Goal: Find contact information: Find contact information

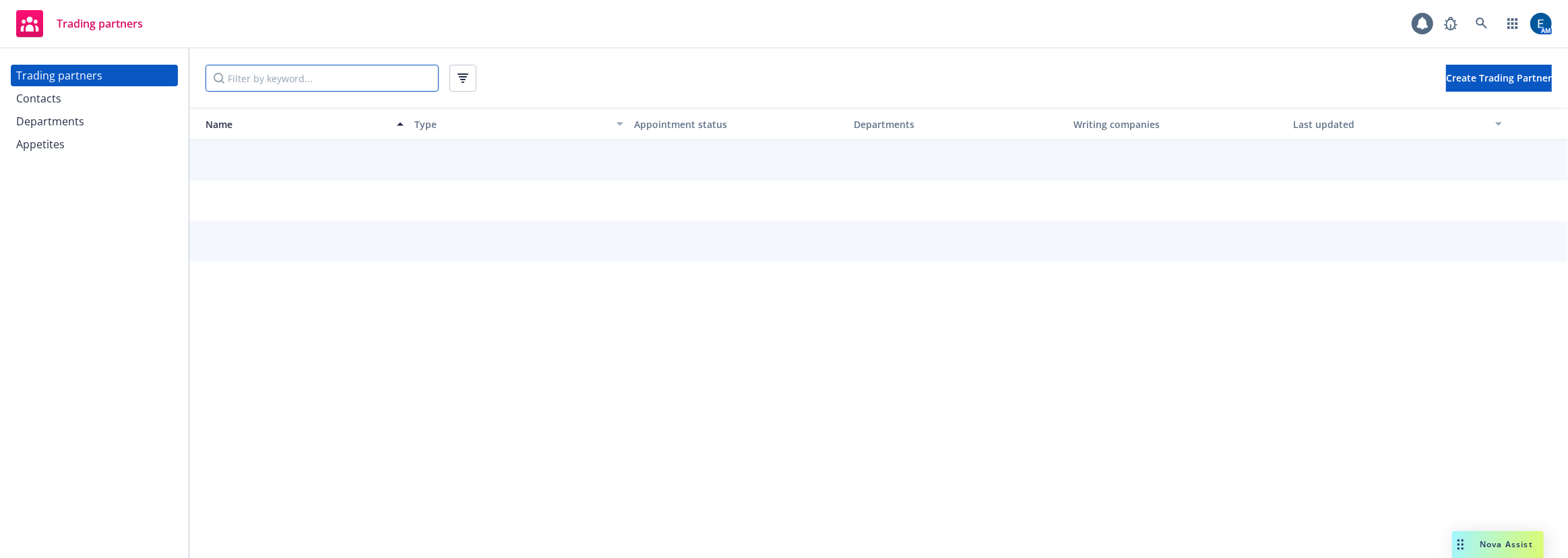
click at [324, 69] on input "Filter by keyword..." at bounding box center [322, 78] width 233 height 27
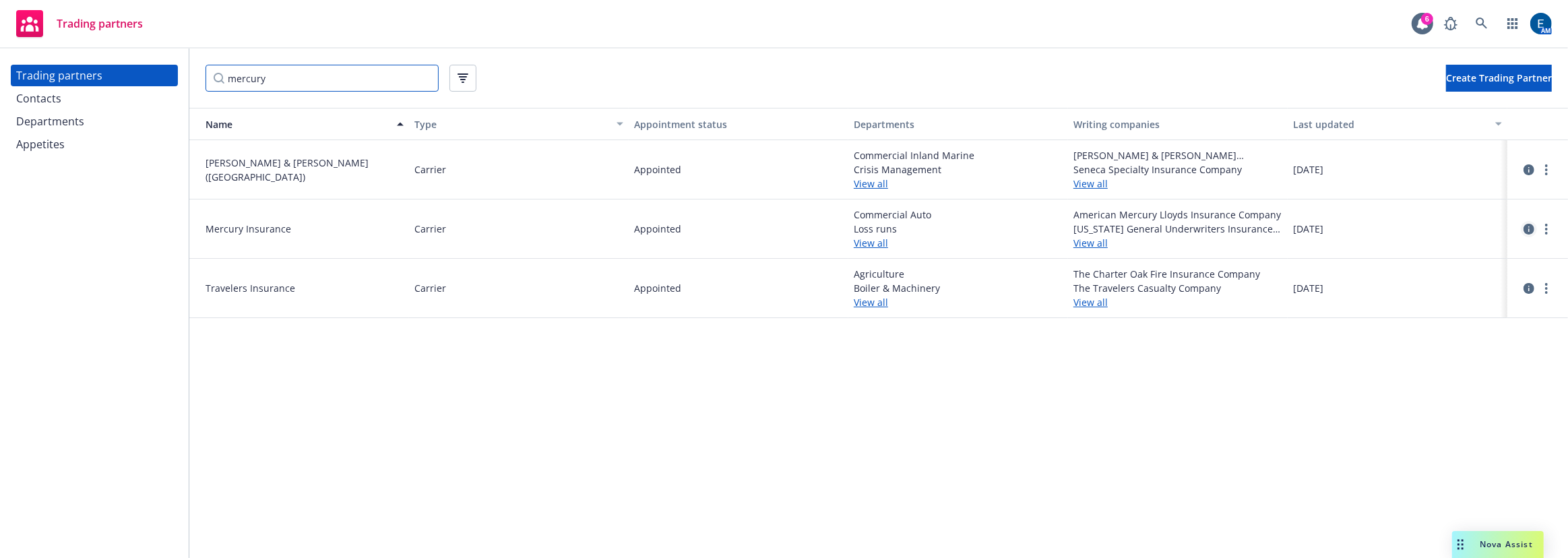
type input "mercury"
click at [1528, 224] on icon "circleInformation" at bounding box center [1528, 229] width 10 height 11
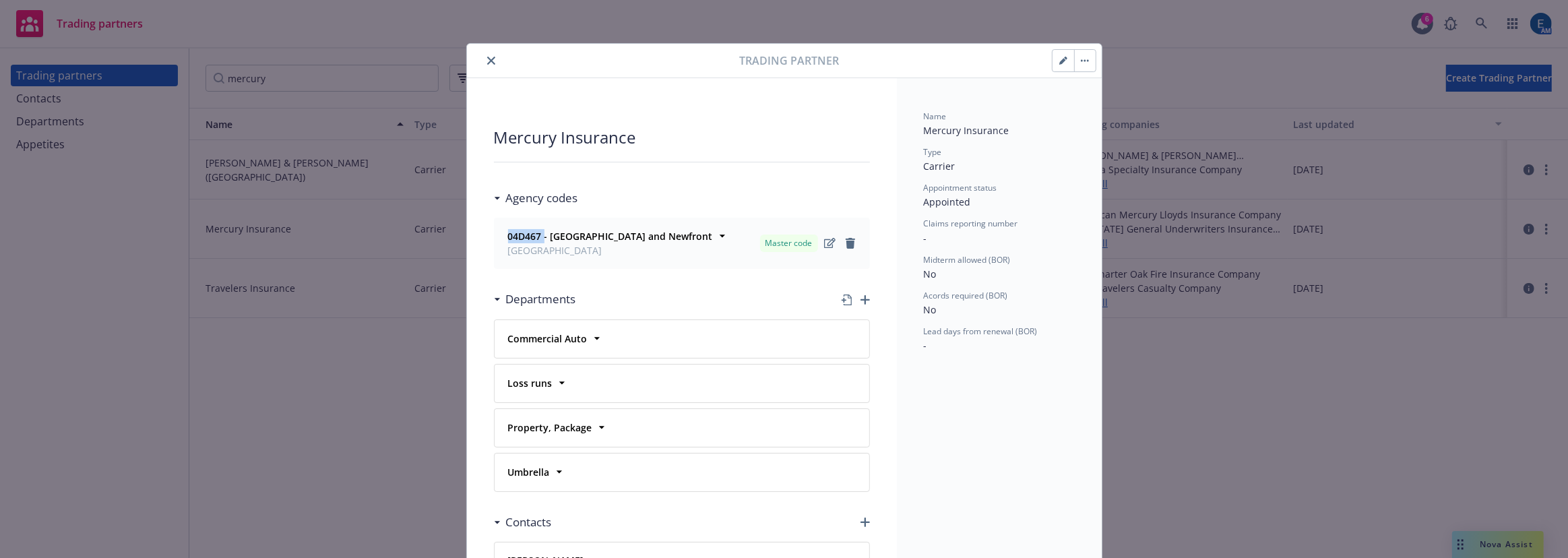
drag, startPoint x: 539, startPoint y: 204, endPoint x: 497, endPoint y: 202, distance: 42.0
click at [503, 226] on div "04D467 - [GEOGRAPHIC_DATA] and Newfront [GEOGRAPHIC_DATA]" at bounding box center [609, 243] width 213 height 34
copy strong "04D467"
click at [487, 57] on icon "close" at bounding box center [491, 61] width 8 height 8
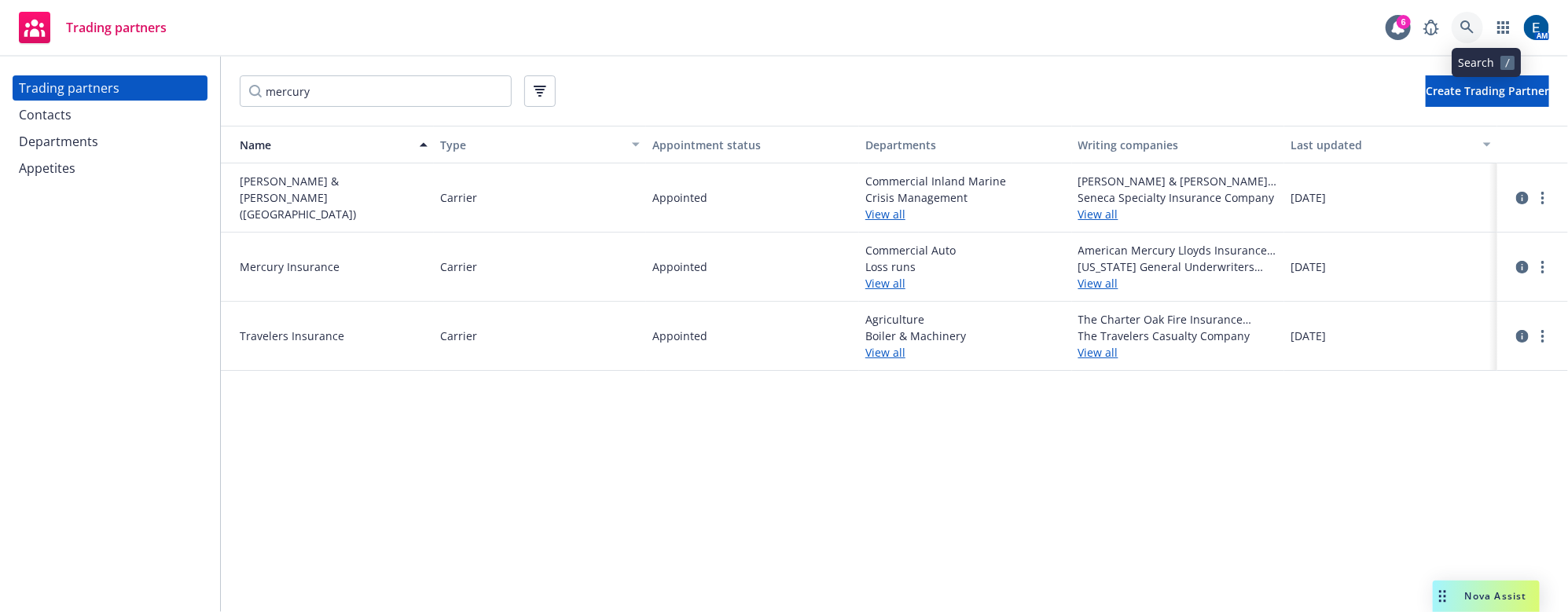
click at [1475, 30] on icon at bounding box center [1467, 27] width 14 height 14
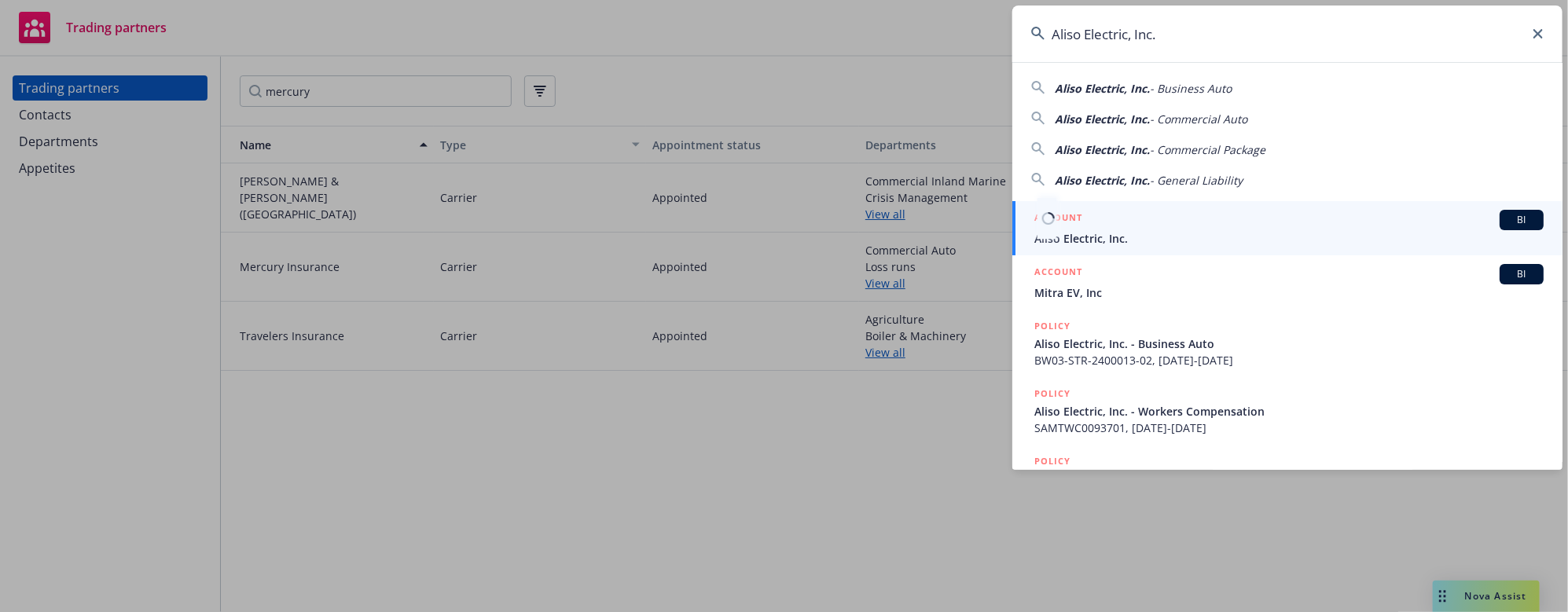
type input "Aliso Electric, Inc."
click at [1071, 215] on h5 "ACCOUNT" at bounding box center [1058, 219] width 48 height 19
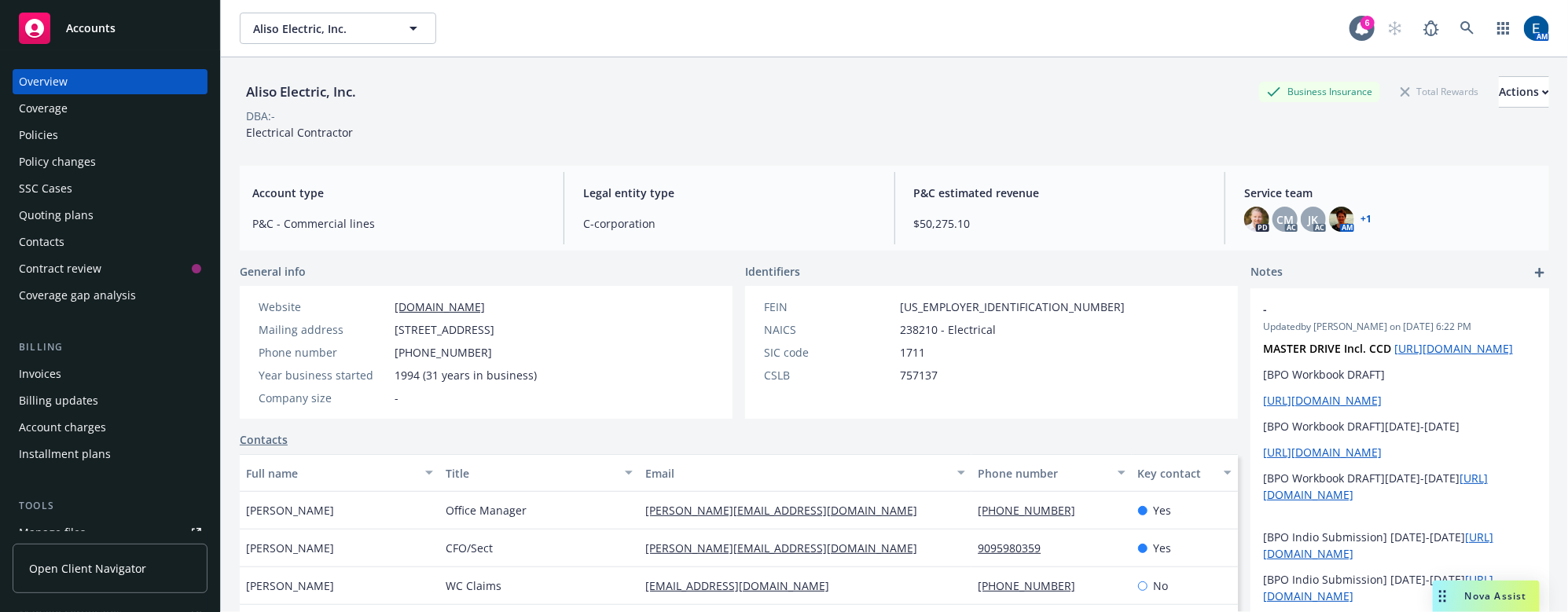
click at [1361, 215] on link "+ 1" at bounding box center [1365, 220] width 11 height 10
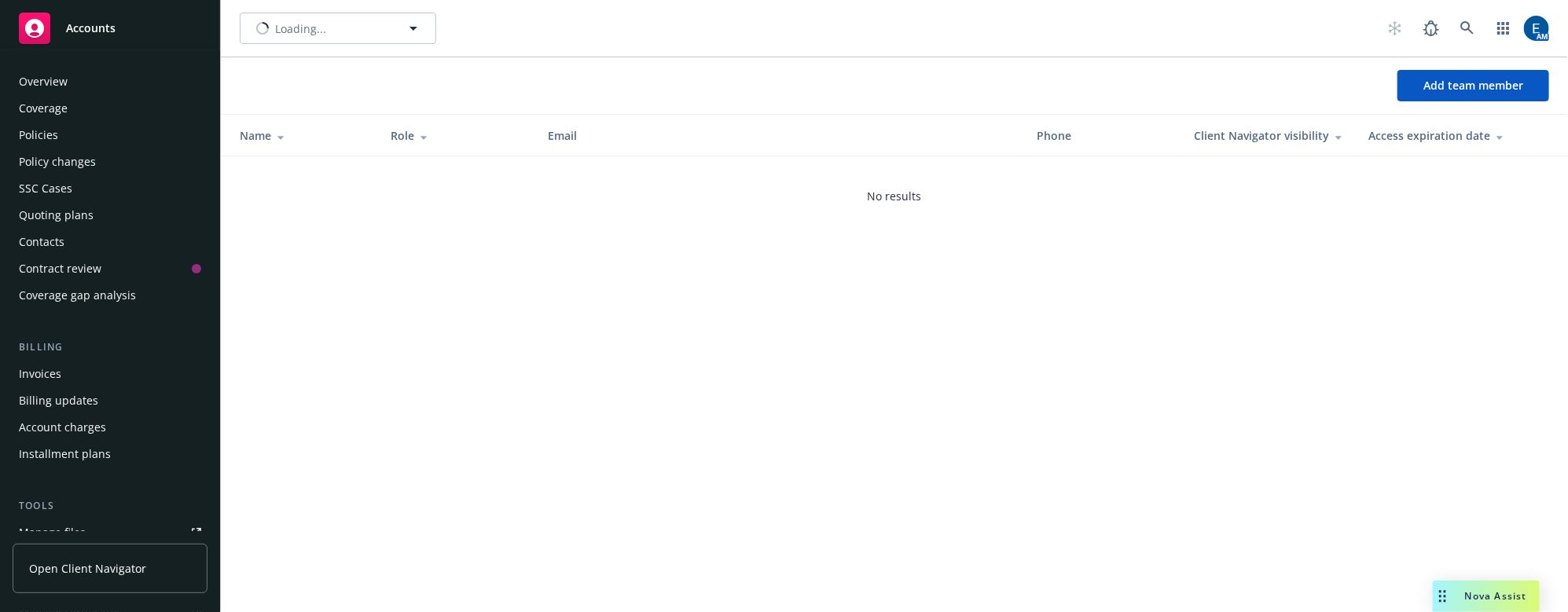
scroll to position [188, 0]
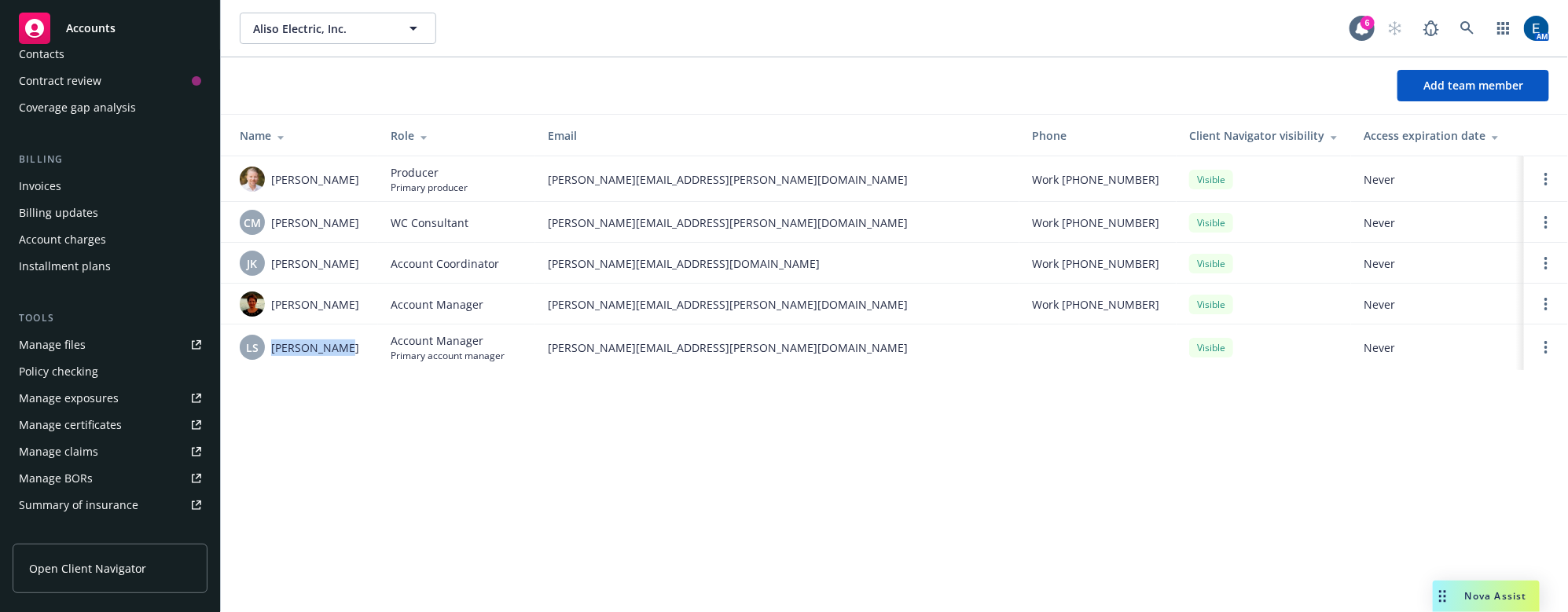
drag, startPoint x: 344, startPoint y: 341, endPoint x: 389, endPoint y: 352, distance: 46.3
click at [273, 345] on div "LS [PERSON_NAME]" at bounding box center [303, 347] width 126 height 25
click at [632, 388] on div "Aliso Electric, Inc. Aliso Electric, Inc. 6 AM Add team member Name Role Email …" at bounding box center [894, 306] width 1348 height 612
drag, startPoint x: 708, startPoint y: 345, endPoint x: 269, endPoint y: 342, distance: 439.0
click at [269, 342] on tr "LS Lee Sheppard Account Manager Primary account manager lee.sheppard@newfront.c…" at bounding box center [894, 348] width 1348 height 46
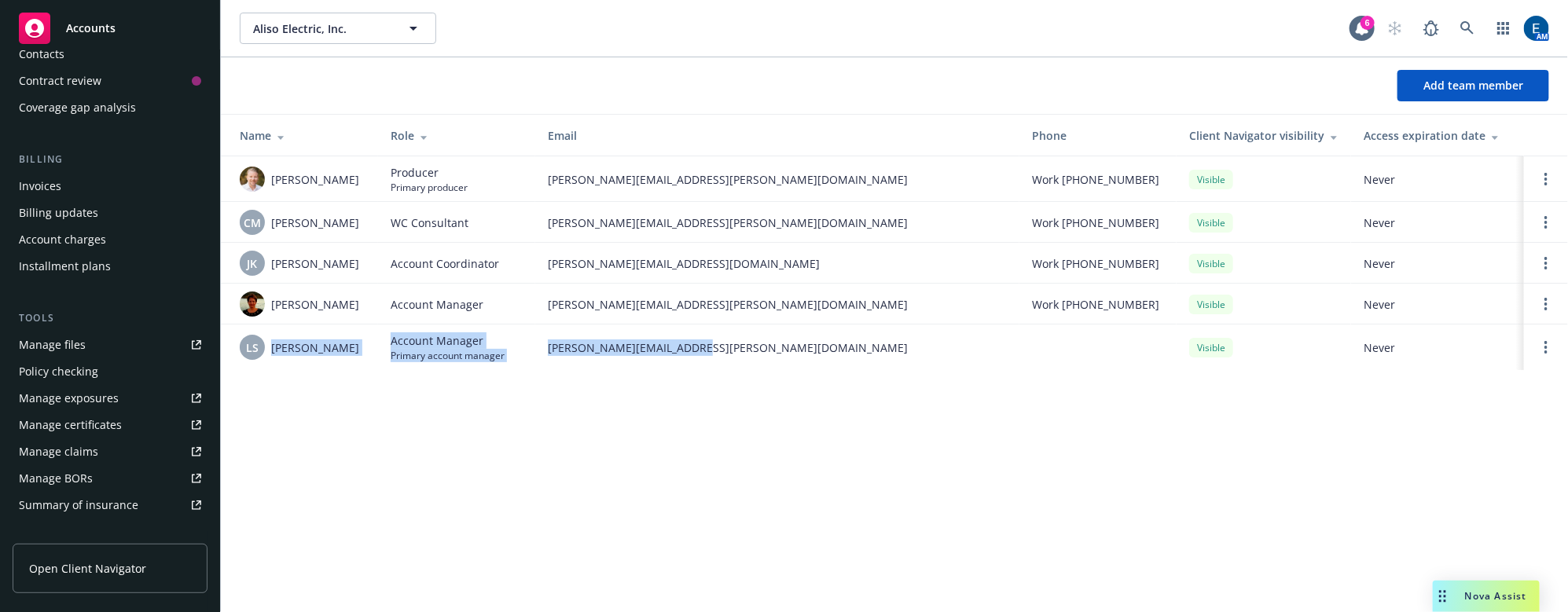
copy tr "Lee Sheppard Account Manager Primary account manager lee.sheppard@newfront.com"
drag, startPoint x: 530, startPoint y: 411, endPoint x: 664, endPoint y: 384, distance: 136.7
click at [533, 412] on div "Aliso Electric, Inc. Aliso Electric, Inc. 6 AM Add team member Name Role Email …" at bounding box center [894, 306] width 1348 height 612
drag, startPoint x: 704, startPoint y: 345, endPoint x: 542, endPoint y: 339, distance: 162.1
click at [542, 339] on td "lee.sheppard@newfront.com" at bounding box center [777, 348] width 484 height 46
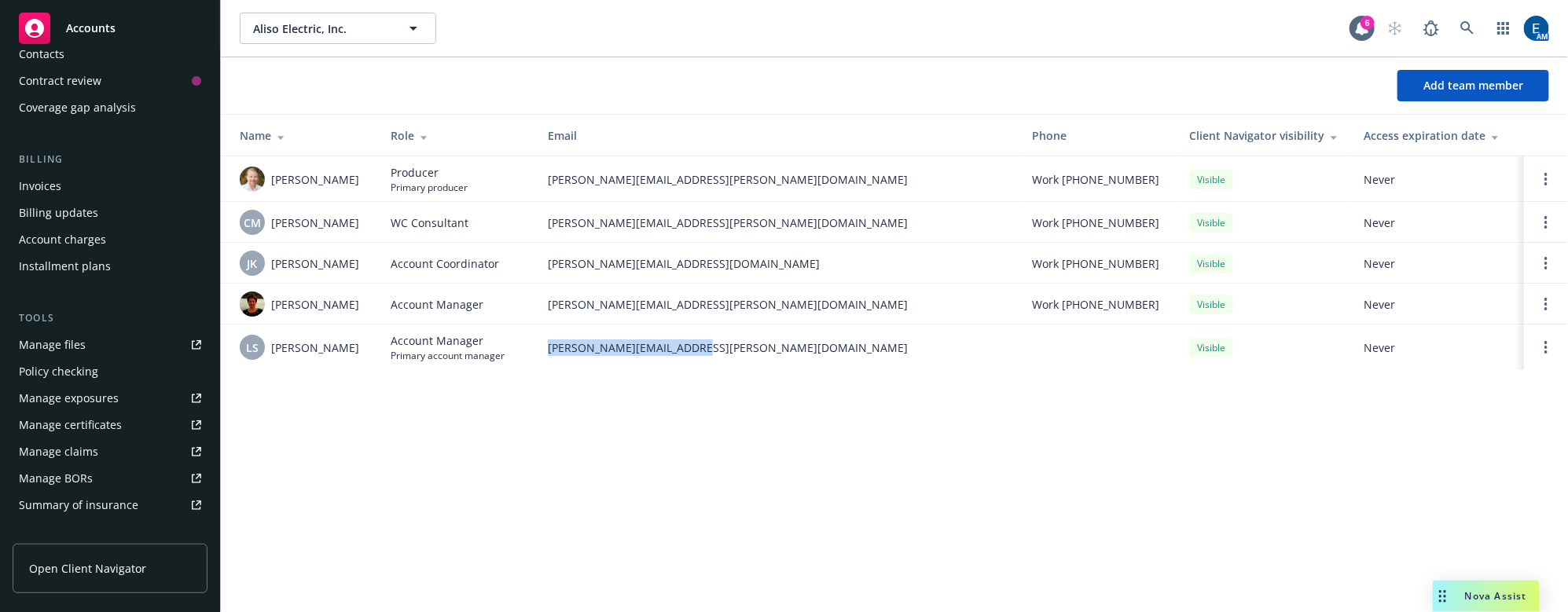
copy span "lee.sheppard@newfront.com"
click at [468, 404] on div "Aliso Electric, Inc. Aliso Electric, Inc. 6 AM Add team member Name Role Email …" at bounding box center [894, 306] width 1348 height 612
